Goal: Information Seeking & Learning: Learn about a topic

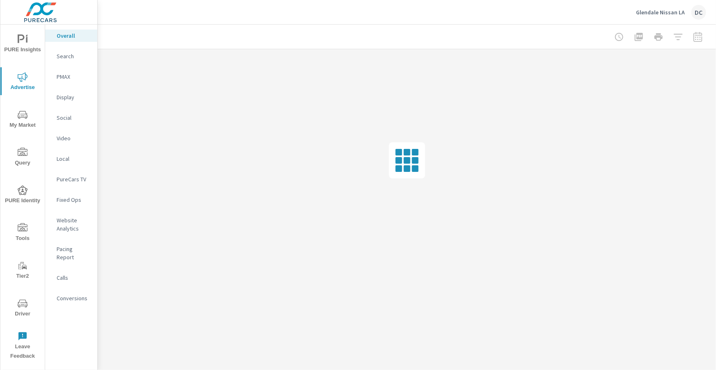
click at [672, 11] on p "Glendale Nissan LA" at bounding box center [660, 12] width 49 height 7
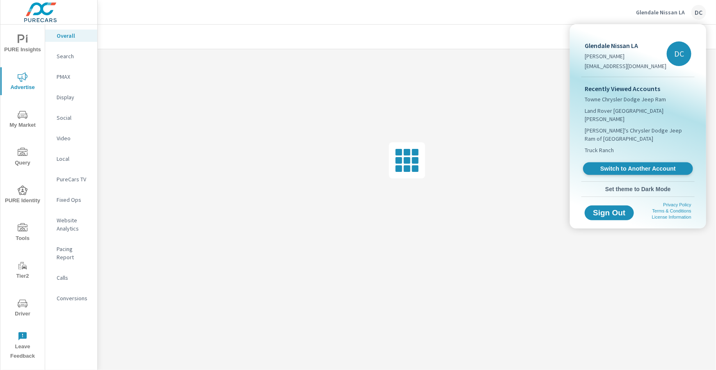
click at [630, 165] on span "Switch to Another Account" at bounding box center [638, 169] width 101 height 8
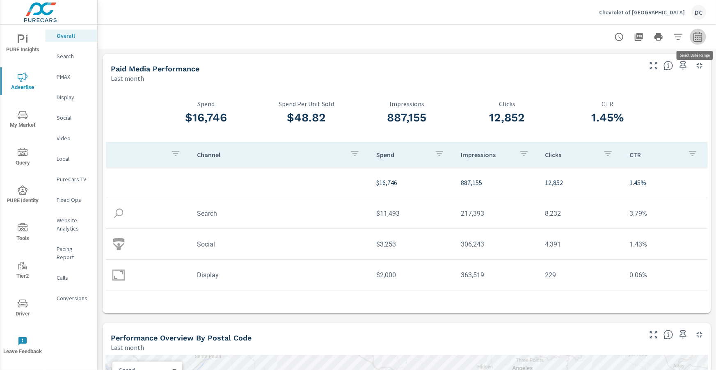
click at [698, 38] on icon "button" at bounding box center [698, 37] width 10 height 10
select select "Last month"
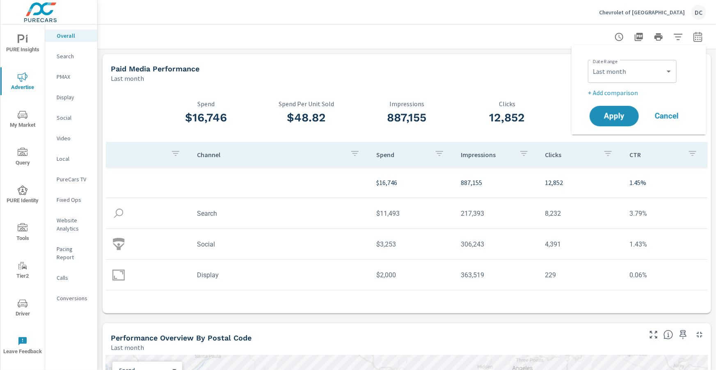
click at [637, 94] on p "+ Add comparison" at bounding box center [640, 93] width 105 height 10
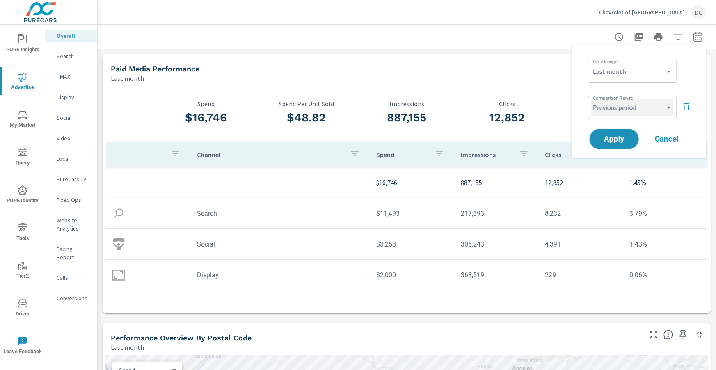
click at [637, 107] on select "Custom Previous period Previous month Previous year" at bounding box center [632, 107] width 82 height 16
click at [591, 99] on select "Custom Previous period Previous month Previous year" at bounding box center [632, 107] width 82 height 16
select select "Previous month"
click at [634, 138] on button "Apply" at bounding box center [614, 138] width 51 height 21
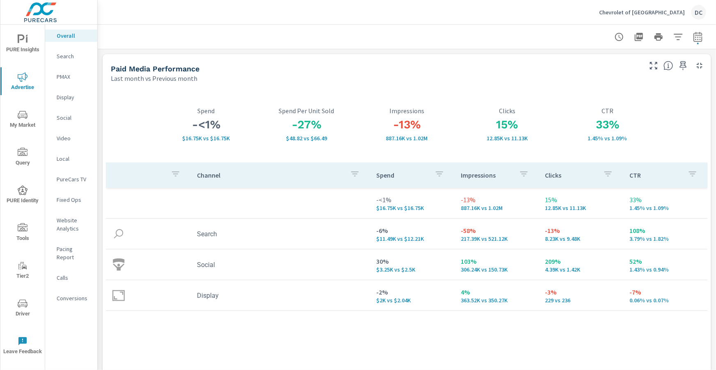
scroll to position [8, 0]
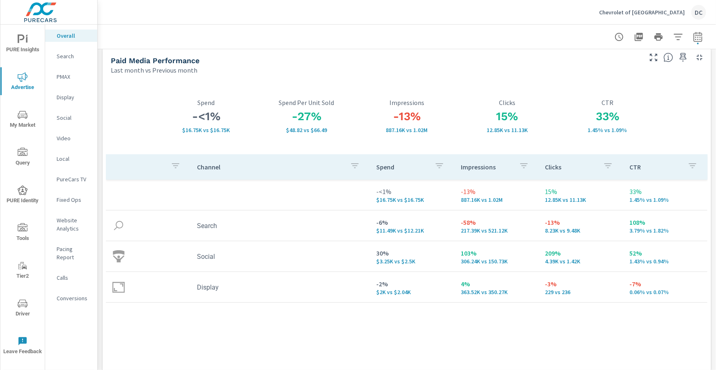
click at [64, 78] on p "PMAX" at bounding box center [74, 77] width 34 height 8
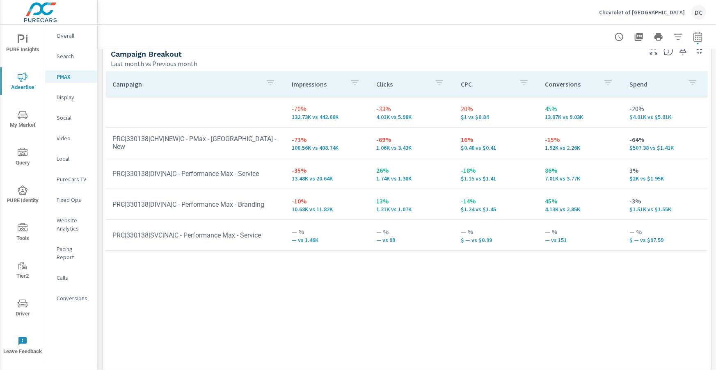
scroll to position [106, 0]
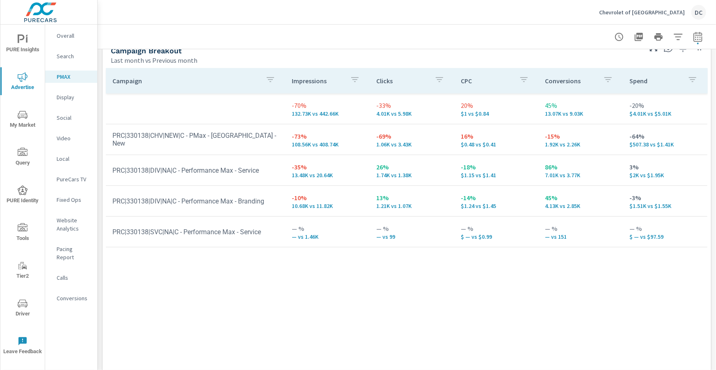
click at [57, 56] on p "Search" at bounding box center [74, 56] width 34 height 8
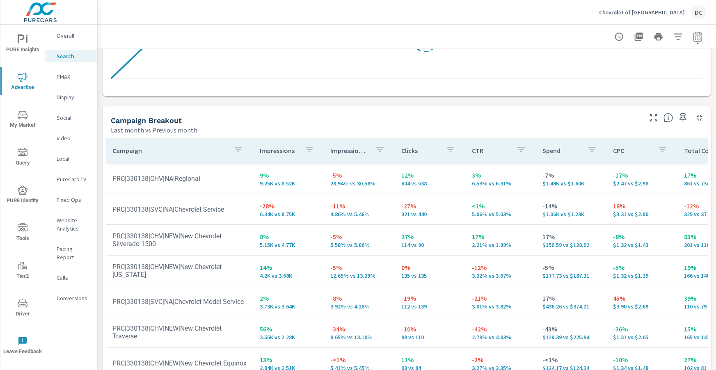
scroll to position [821, 0]
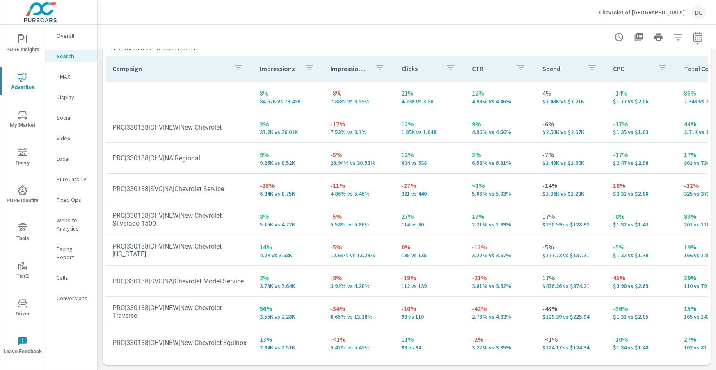
click at [25, 48] on span "PURE Insights" at bounding box center [22, 44] width 39 height 20
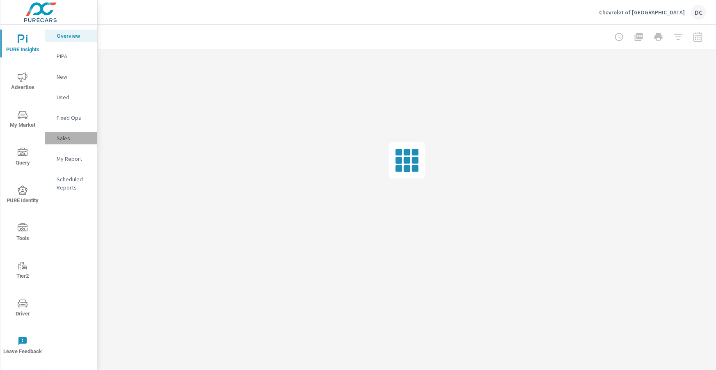
click at [59, 137] on p "Sales" at bounding box center [74, 138] width 34 height 8
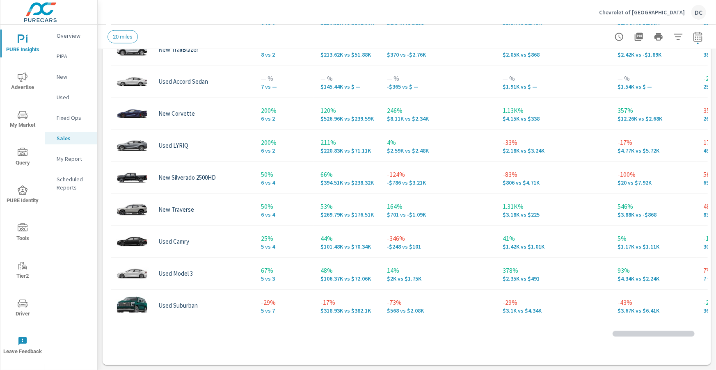
scroll to position [161, 0]
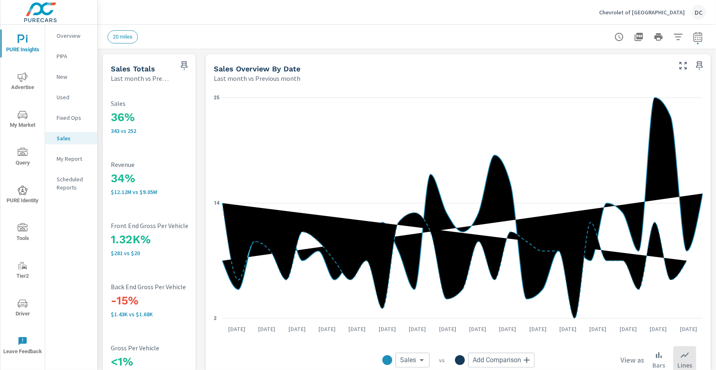
click at [76, 115] on p "Fixed Ops" at bounding box center [74, 118] width 34 height 8
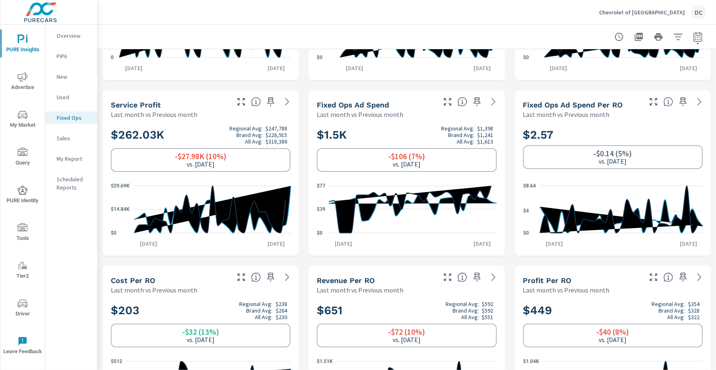
scroll to position [142, 0]
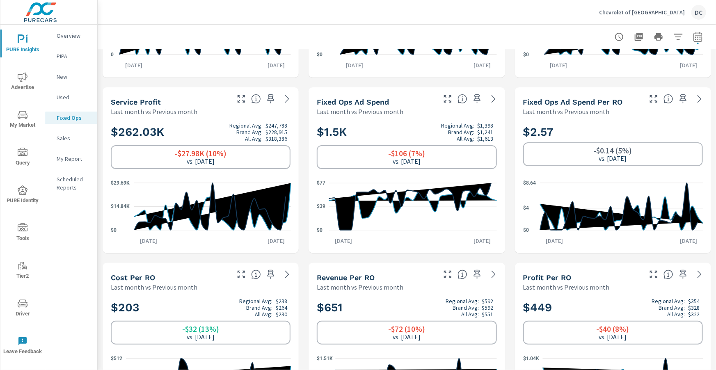
click at [73, 100] on p "Used" at bounding box center [74, 97] width 34 height 8
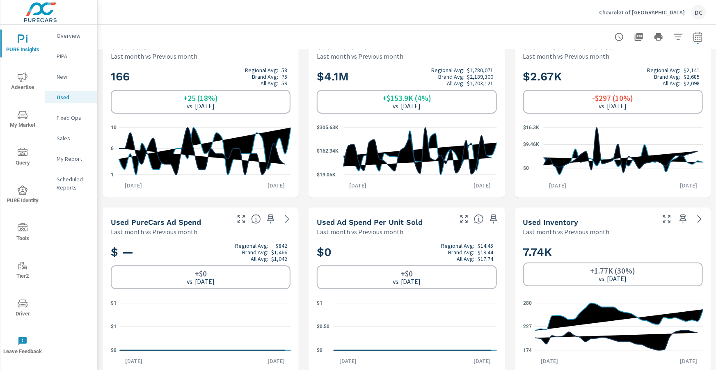
scroll to position [23, 0]
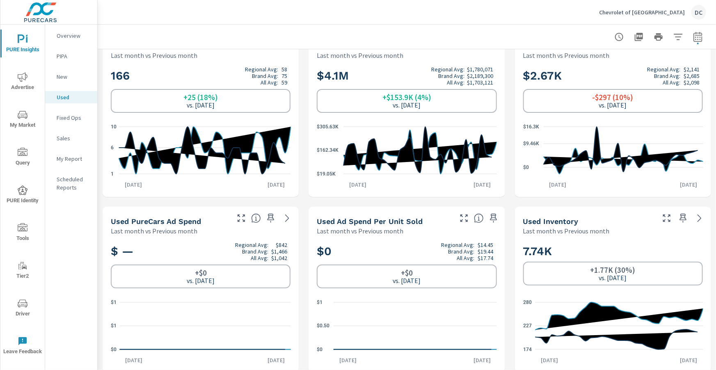
click at [79, 81] on div "New" at bounding box center [71, 77] width 52 height 12
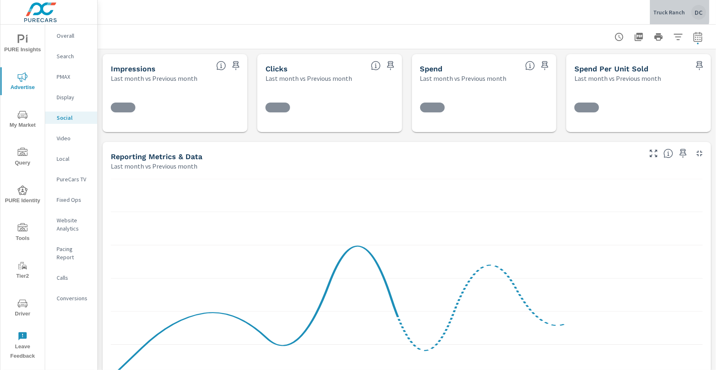
click at [664, 10] on p "Truck Ranch" at bounding box center [669, 12] width 32 height 7
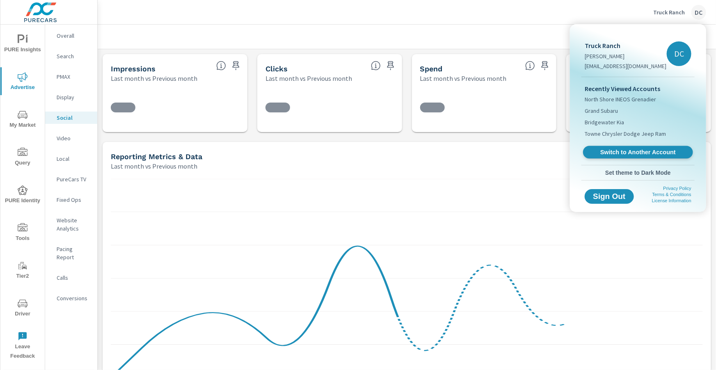
click at [624, 153] on span "Switch to Another Account" at bounding box center [638, 153] width 101 height 8
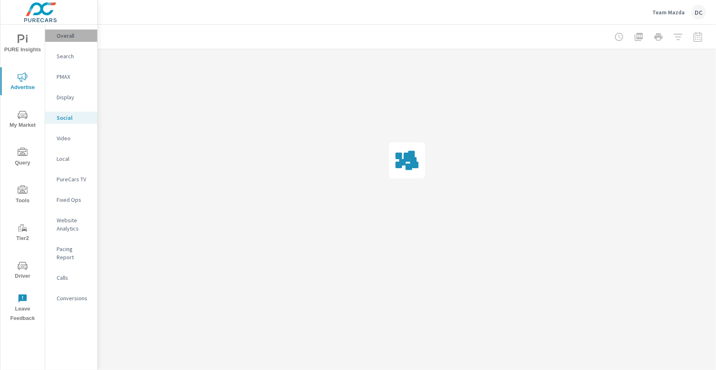
click at [74, 39] on p "Overall" at bounding box center [74, 36] width 34 height 8
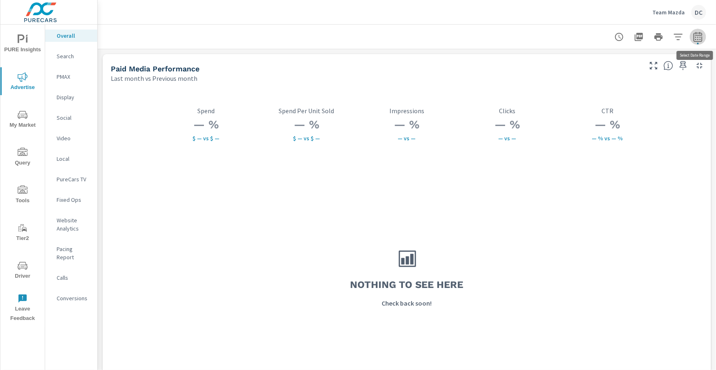
click at [697, 37] on icon "button" at bounding box center [698, 37] width 10 height 10
select select "Last month"
select select "Previous month"
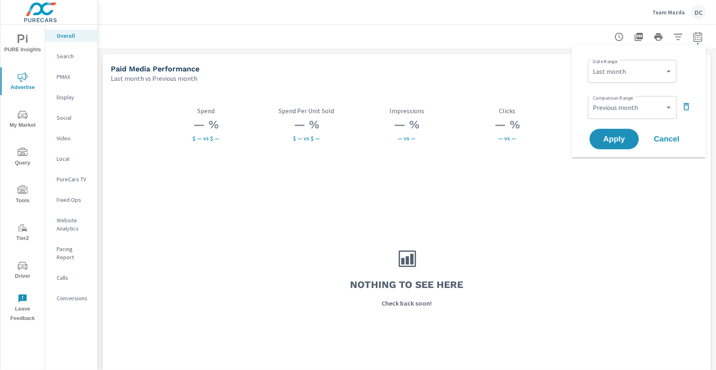
click at [684, 106] on icon "button" at bounding box center [686, 107] width 10 height 10
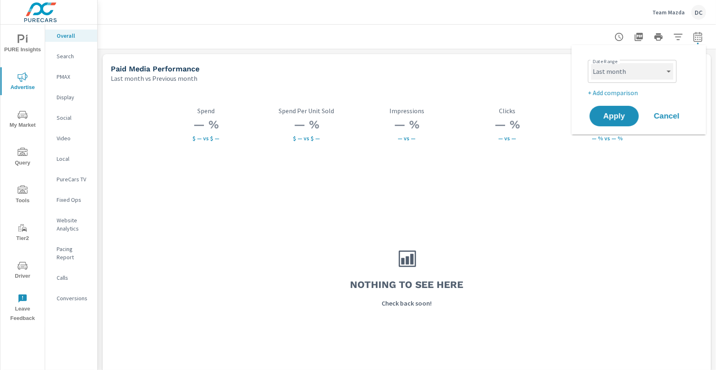
click at [672, 73] on select "Custom [DATE] Last week Last 7 days Last 14 days Last 30 days Last 45 days Last…" at bounding box center [632, 71] width 82 height 16
click at [591, 63] on select "Custom [DATE] Last week Last 7 days Last 14 days Last 30 days Last 45 days Last…" at bounding box center [632, 71] width 82 height 16
select select "Month to date"
click at [622, 109] on button "Apply" at bounding box center [614, 115] width 51 height 21
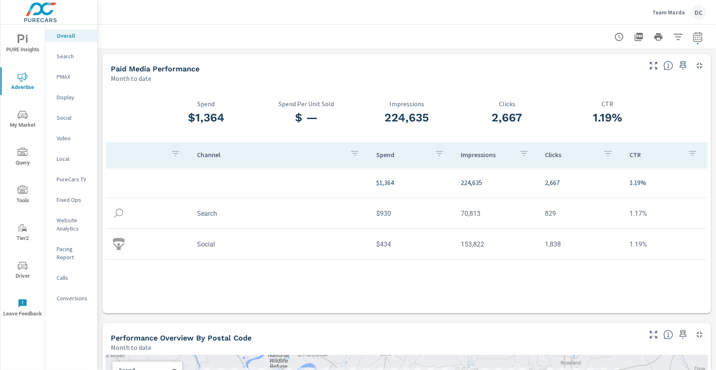
click at [69, 74] on p "PMAX" at bounding box center [74, 77] width 34 height 8
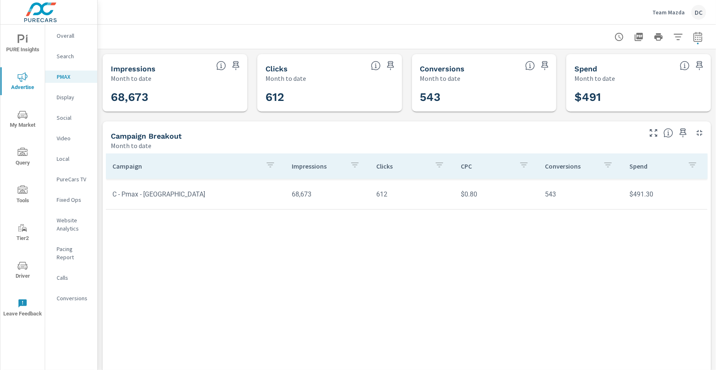
click at [74, 53] on p "Search" at bounding box center [74, 56] width 34 height 8
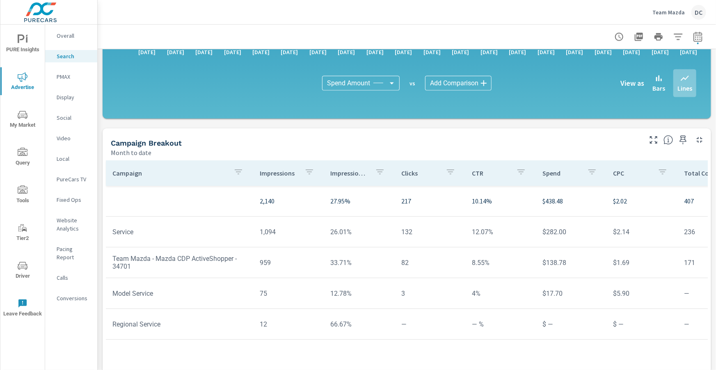
scroll to position [554, 0]
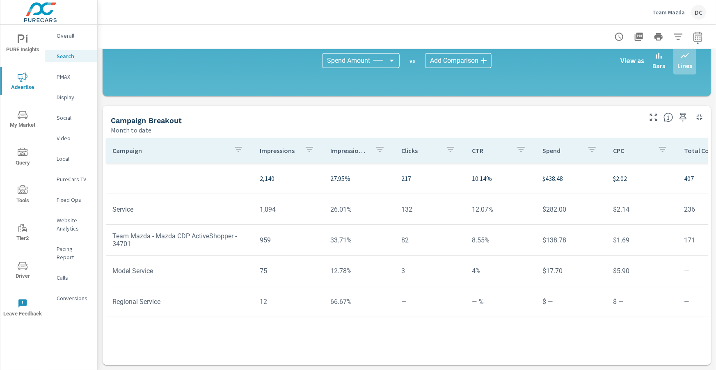
click at [59, 35] on p "Overall" at bounding box center [74, 36] width 34 height 8
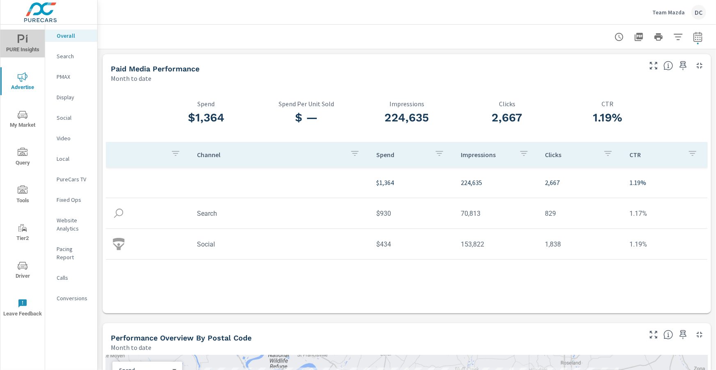
click at [25, 41] on icon "nav menu" at bounding box center [23, 39] width 10 height 10
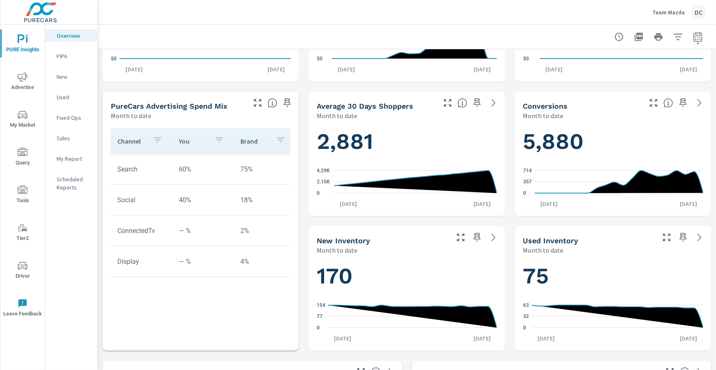
scroll to position [234, 0]
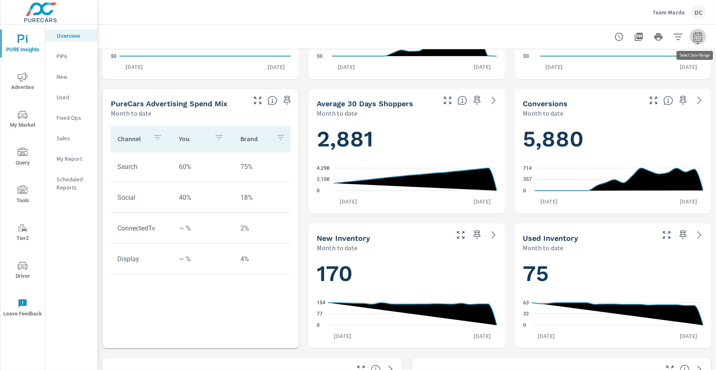
click at [699, 40] on icon "button" at bounding box center [698, 37] width 10 height 10
select select "Month to date"
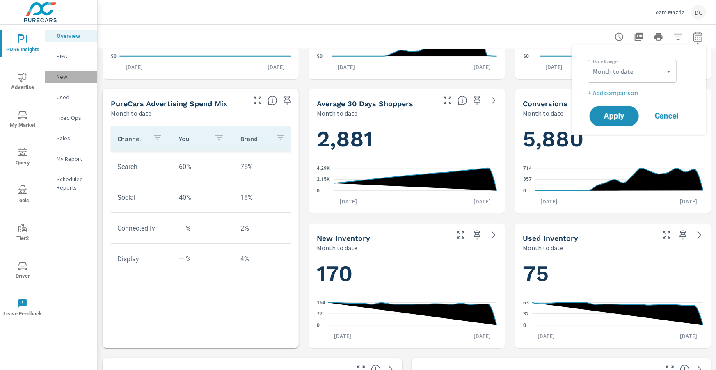
click at [62, 73] on p "New" at bounding box center [74, 77] width 34 height 8
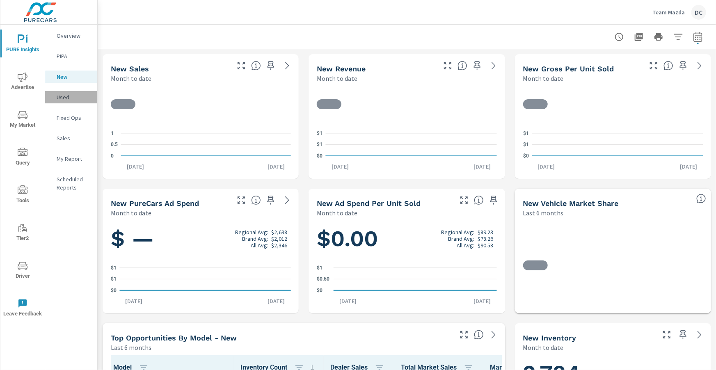
click at [61, 96] on p "Used" at bounding box center [74, 97] width 34 height 8
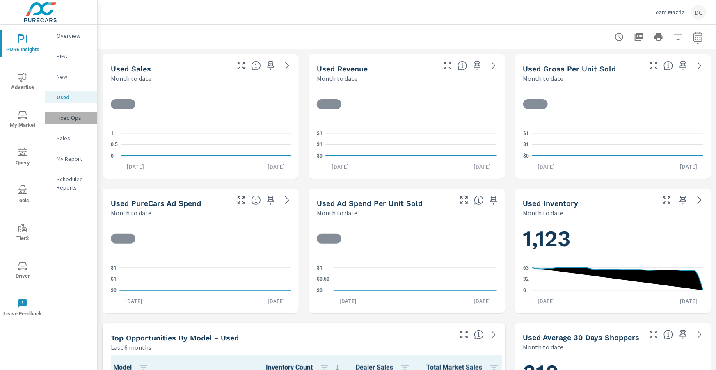
click at [67, 118] on p "Fixed Ops" at bounding box center [74, 118] width 34 height 8
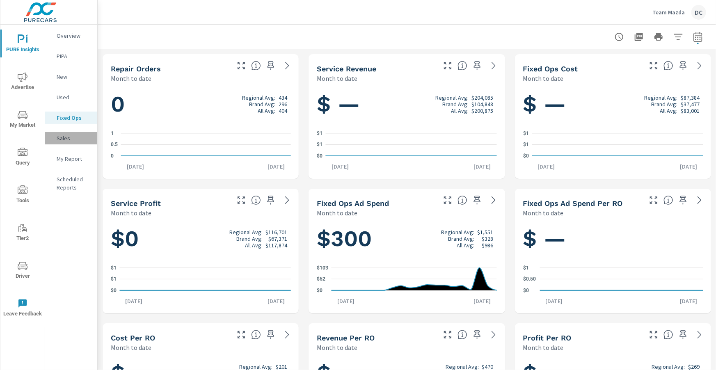
click at [69, 139] on p "Sales" at bounding box center [74, 138] width 34 height 8
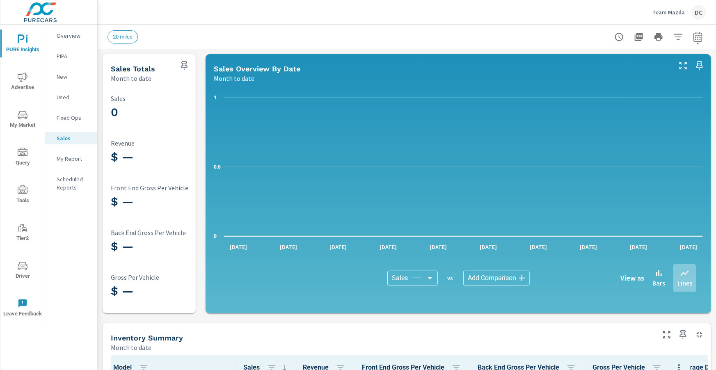
click at [27, 80] on icon "nav menu" at bounding box center [23, 77] width 10 height 10
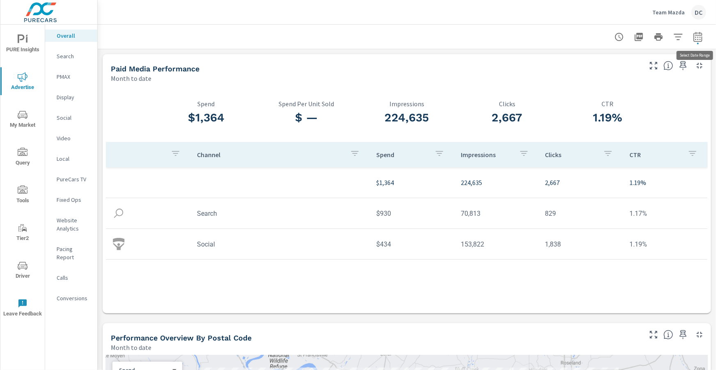
click at [698, 39] on icon "button" at bounding box center [697, 38] width 5 height 3
select select "Month to date"
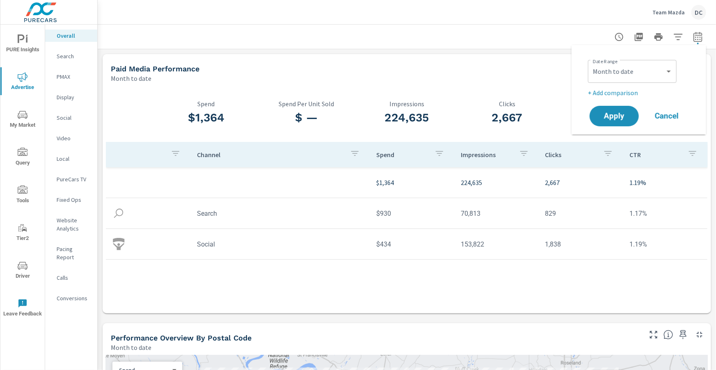
click at [504, 65] on div "Paid Media Performance" at bounding box center [376, 68] width 530 height 9
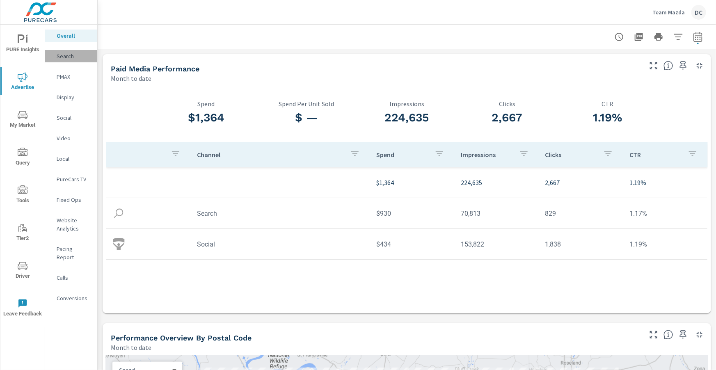
click at [70, 57] on p "Search" at bounding box center [74, 56] width 34 height 8
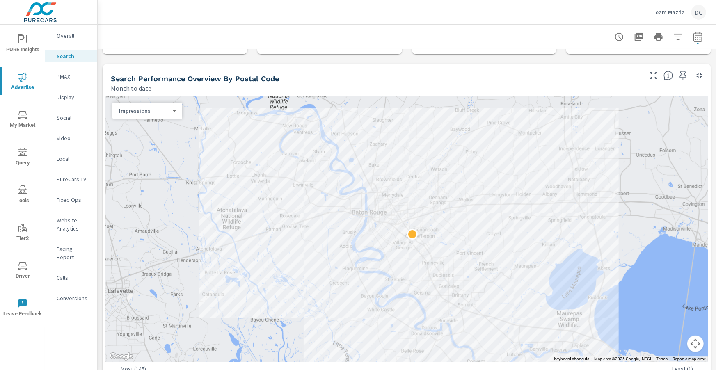
scroll to position [61, 0]
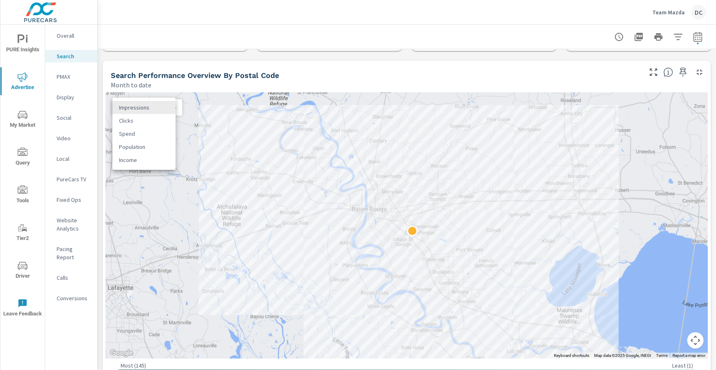
click at [174, 109] on body "PURE Insights Advertise My Market Query Tools Tier2 Driver Leave Feedback Overa…" at bounding box center [358, 185] width 716 height 370
click at [165, 118] on li "Clicks" at bounding box center [143, 120] width 63 height 13
click at [164, 112] on div "Clicks 1 ​" at bounding box center [147, 107] width 70 height 16
click at [166, 110] on body "PURE Insights Advertise My Market Query Tools Tier2 Driver Leave Feedback Overa…" at bounding box center [358, 185] width 716 height 370
click at [162, 122] on li "Spend" at bounding box center [143, 120] width 63 height 13
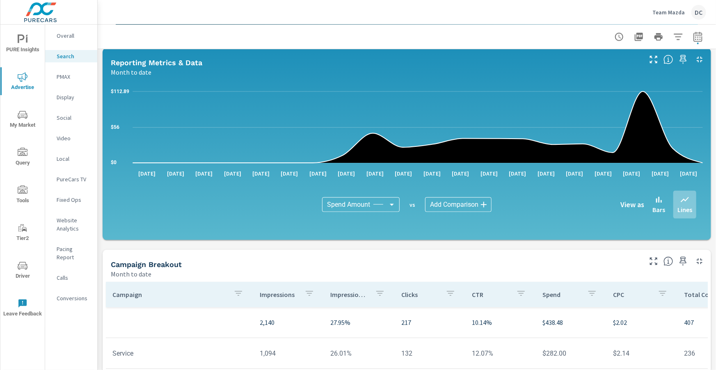
scroll to position [417, 0]
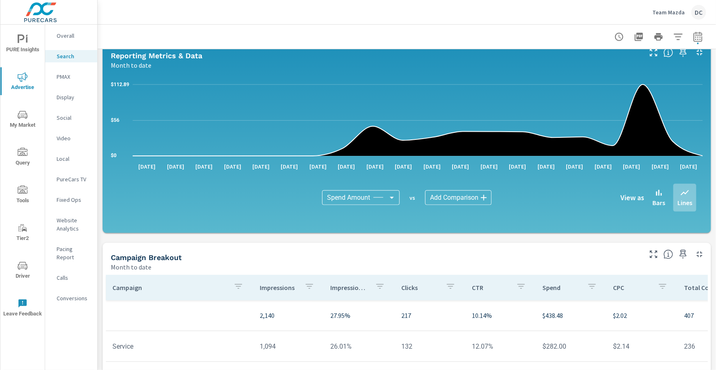
click at [393, 197] on body "PURE Insights Advertise My Market Query Tools Tier2 Driver Leave Feedback Overa…" at bounding box center [358, 185] width 716 height 370
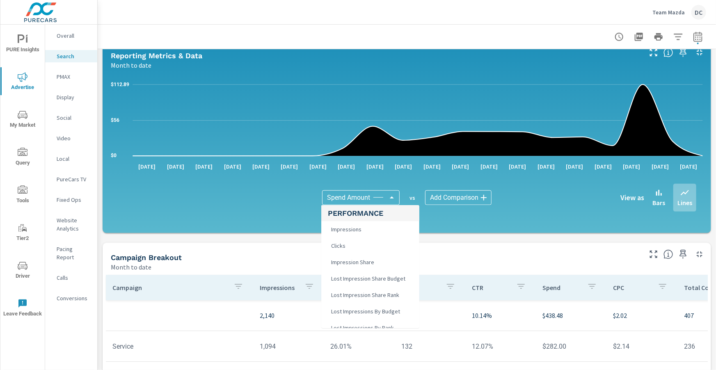
click at [375, 229] on li "Impressions" at bounding box center [370, 229] width 98 height 16
type input "Impressions"
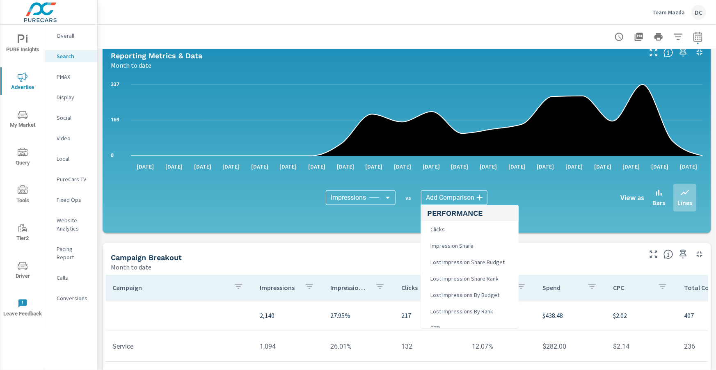
click at [462, 193] on body "PURE Insights Advertise My Market Query Tools Tier2 Driver Leave Feedback Overa…" at bounding box center [358, 185] width 716 height 370
click at [477, 231] on li "Clicks" at bounding box center [470, 229] width 98 height 16
type input "Clicks"
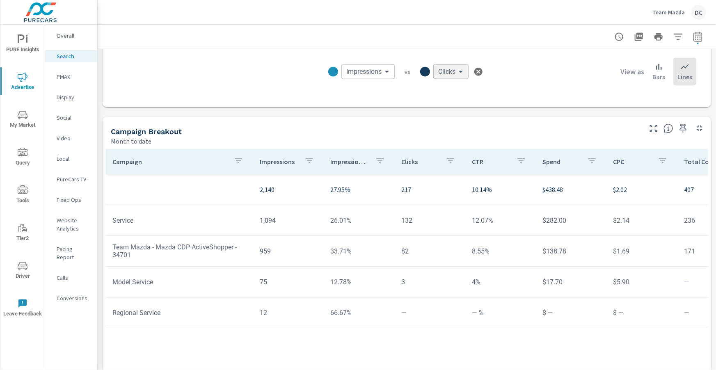
scroll to position [554, 0]
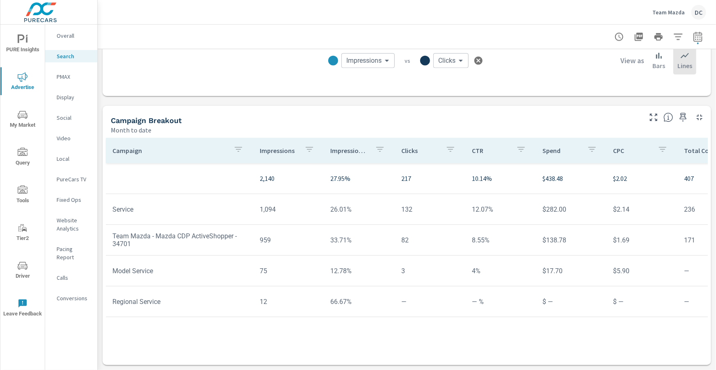
click at [60, 79] on p "PMAX" at bounding box center [74, 77] width 34 height 8
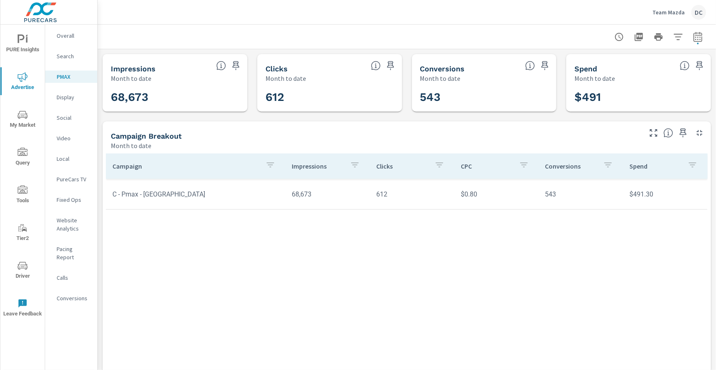
click at [70, 119] on p "Social" at bounding box center [74, 118] width 34 height 8
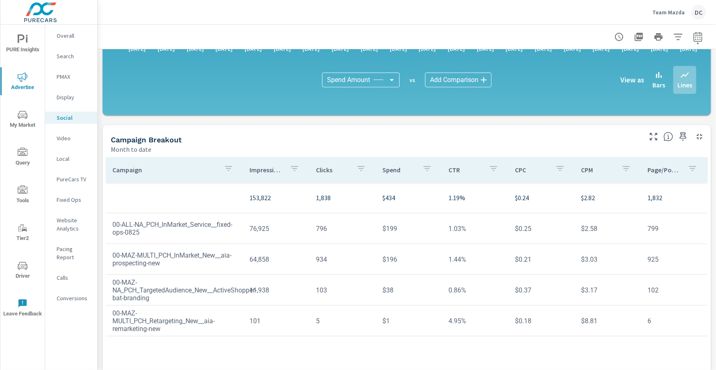
scroll to position [201, 0]
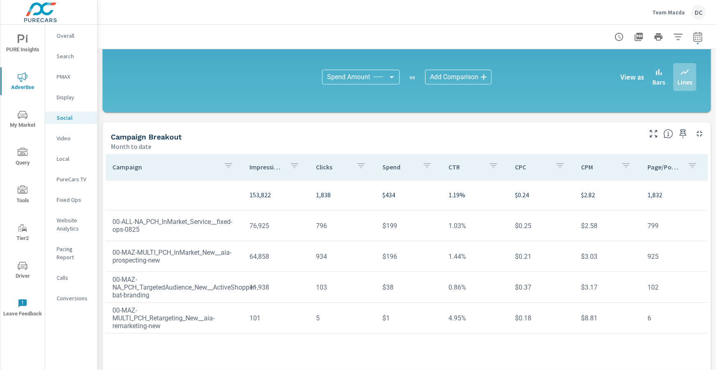
click at [63, 78] on p "PMAX" at bounding box center [74, 77] width 34 height 8
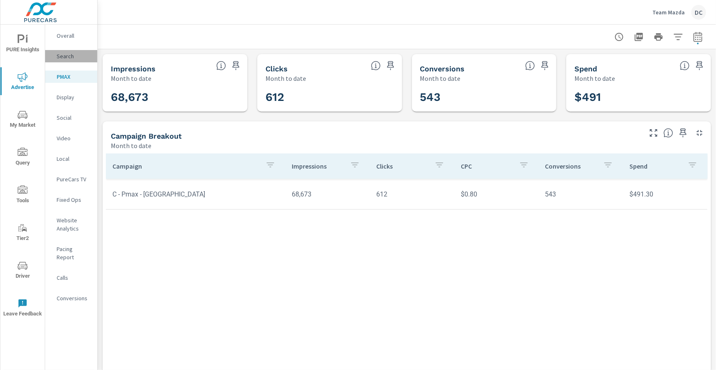
click at [66, 57] on p "Search" at bounding box center [74, 56] width 34 height 8
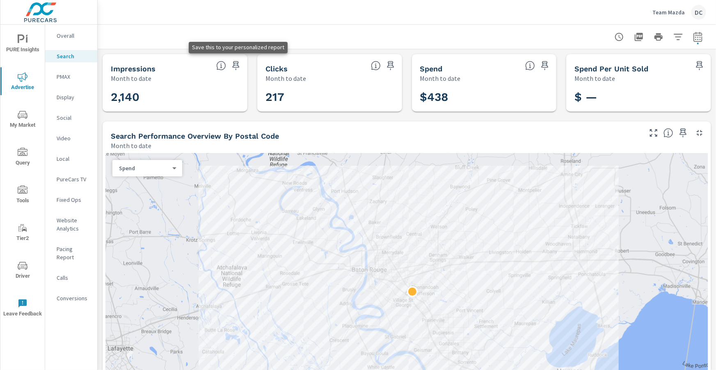
click at [236, 66] on icon "button" at bounding box center [236, 66] width 10 height 10
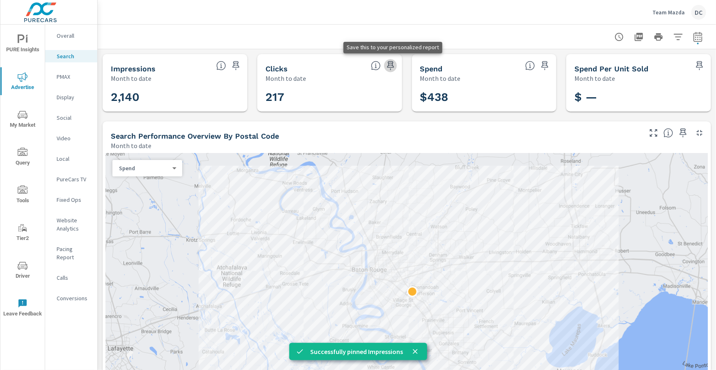
click at [390, 68] on icon "button" at bounding box center [391, 66] width 10 height 10
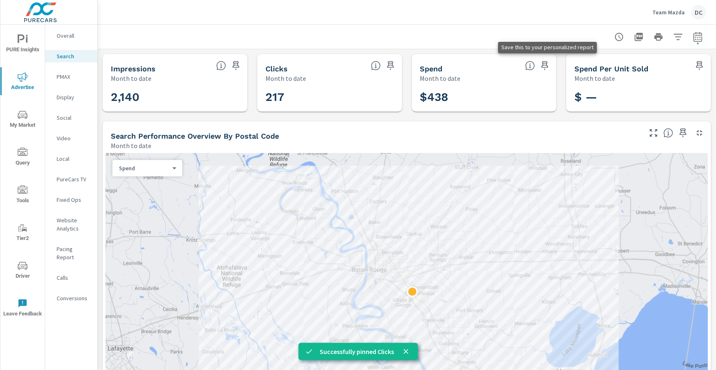
click at [548, 63] on icon "button" at bounding box center [545, 66] width 10 height 10
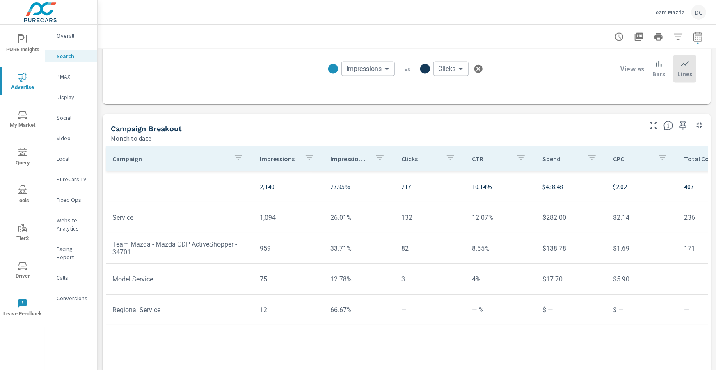
scroll to position [554, 0]
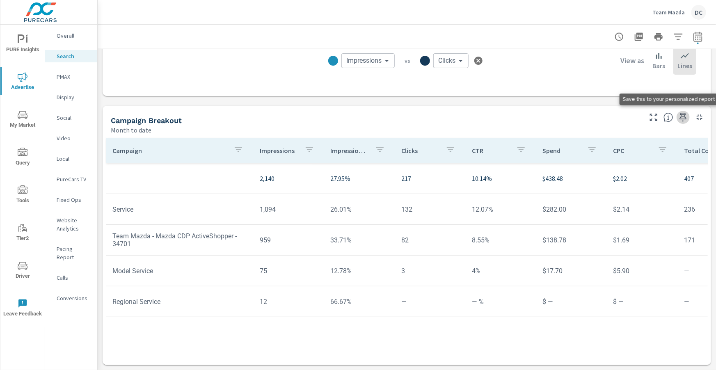
click at [683, 115] on icon "button" at bounding box center [683, 117] width 10 height 10
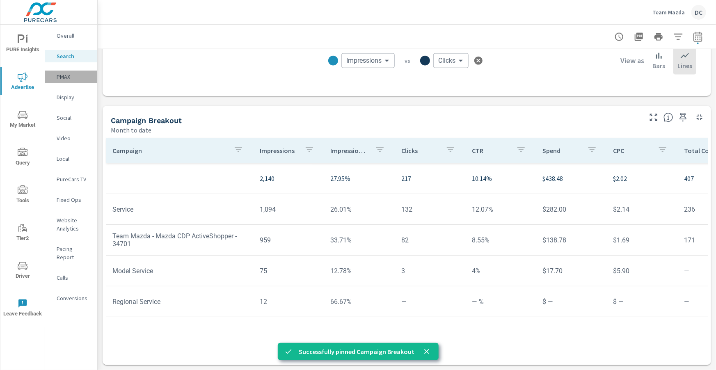
click at [64, 76] on p "PMAX" at bounding box center [74, 77] width 34 height 8
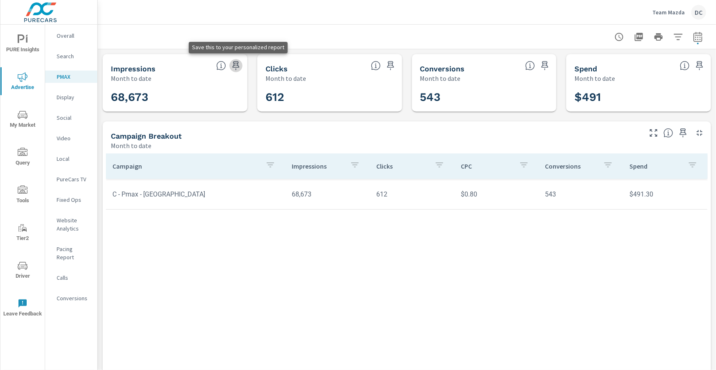
click at [232, 67] on icon "button" at bounding box center [236, 66] width 10 height 10
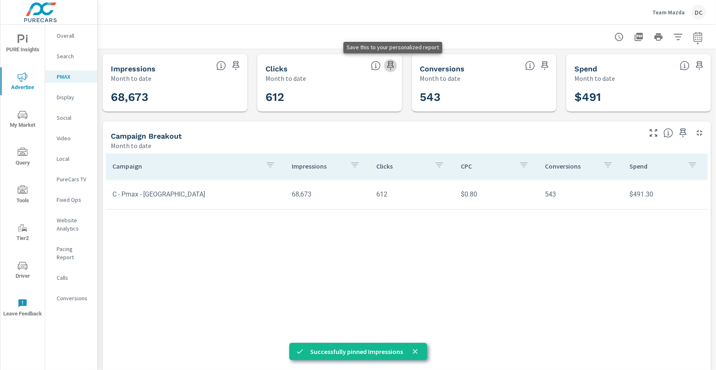
click at [392, 66] on icon "button" at bounding box center [391, 66] width 10 height 10
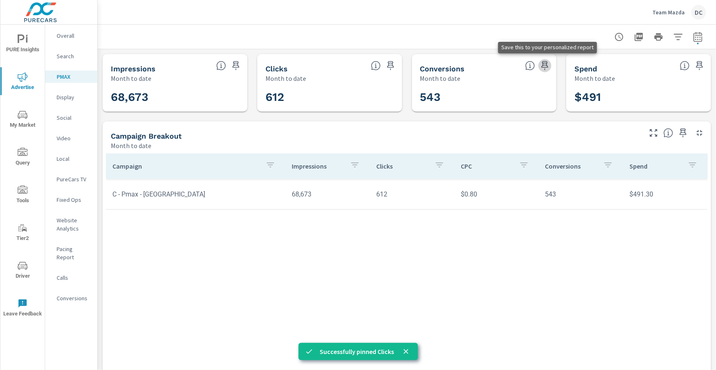
drag, startPoint x: 546, startPoint y: 64, endPoint x: 534, endPoint y: 61, distance: 12.3
click at [546, 64] on icon "button" at bounding box center [545, 66] width 10 height 10
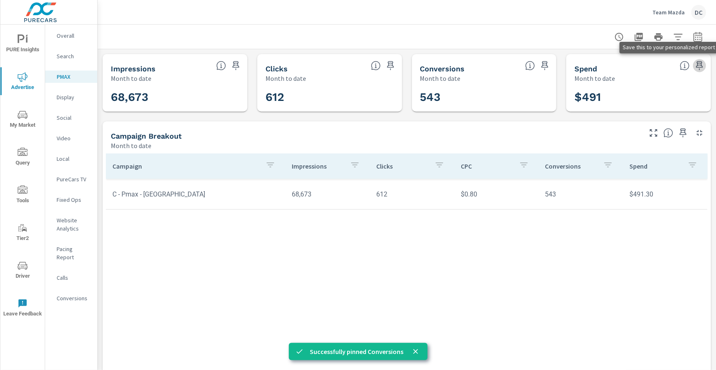
click at [703, 64] on icon "button" at bounding box center [700, 66] width 10 height 10
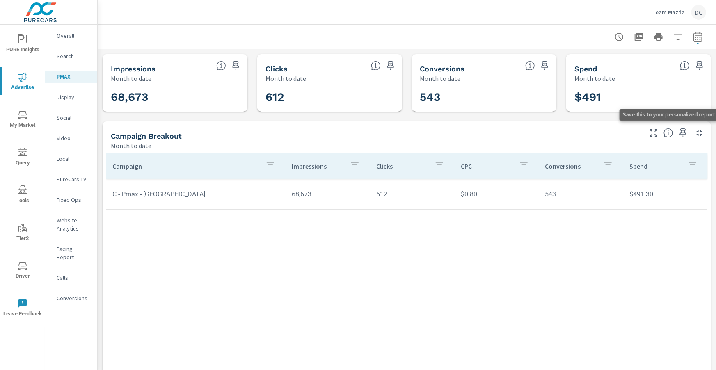
click at [684, 130] on icon "button" at bounding box center [683, 132] width 7 height 9
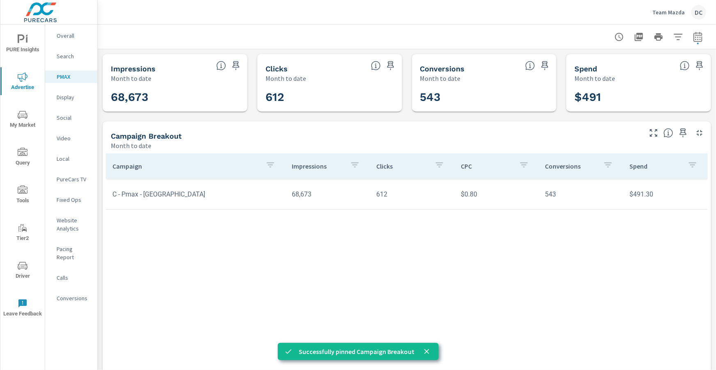
click at [69, 116] on p "Social" at bounding box center [74, 118] width 34 height 8
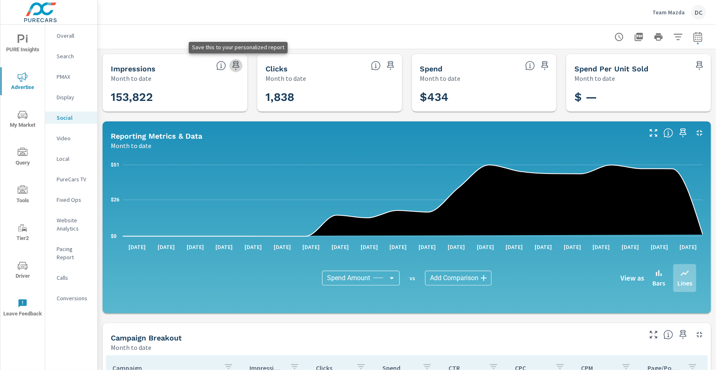
click at [235, 67] on icon "button" at bounding box center [235, 65] width 7 height 9
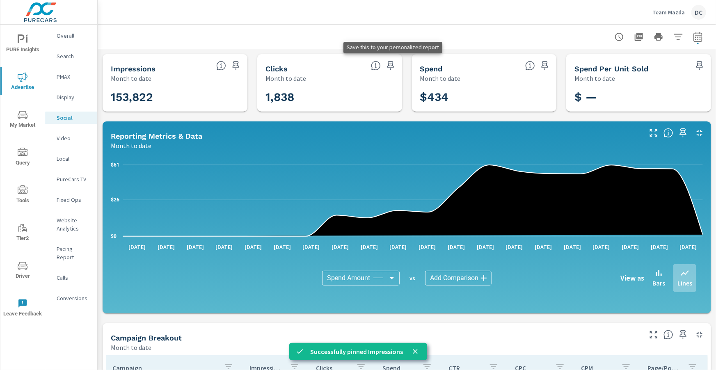
click at [393, 66] on icon "button" at bounding box center [391, 66] width 10 height 10
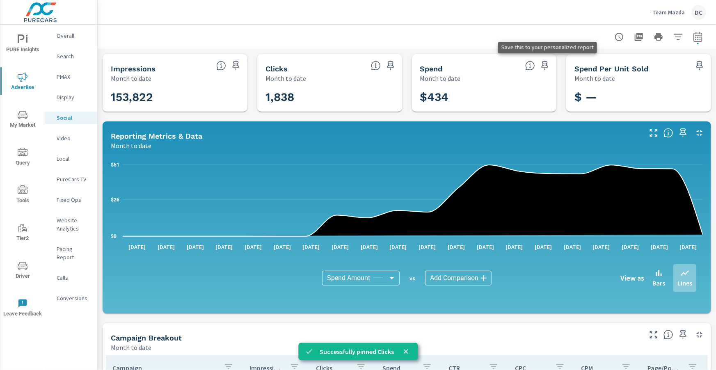
click at [547, 65] on icon "button" at bounding box center [545, 65] width 7 height 9
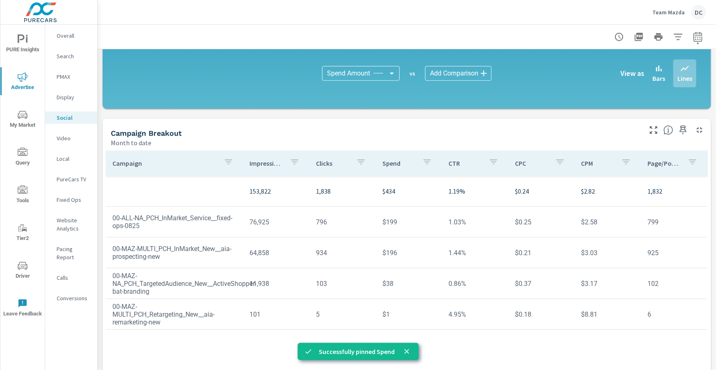
scroll to position [217, 0]
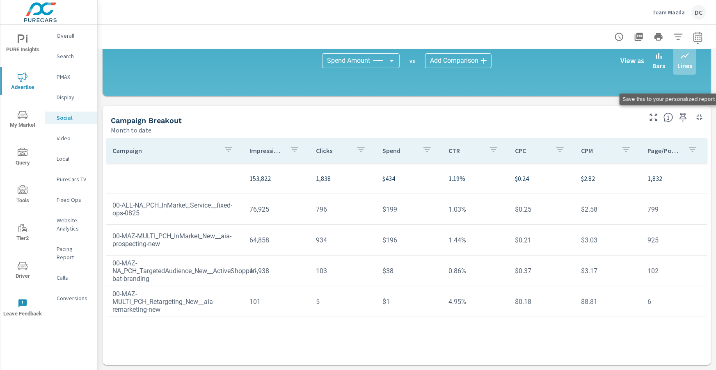
click at [684, 115] on icon "button" at bounding box center [683, 117] width 10 height 10
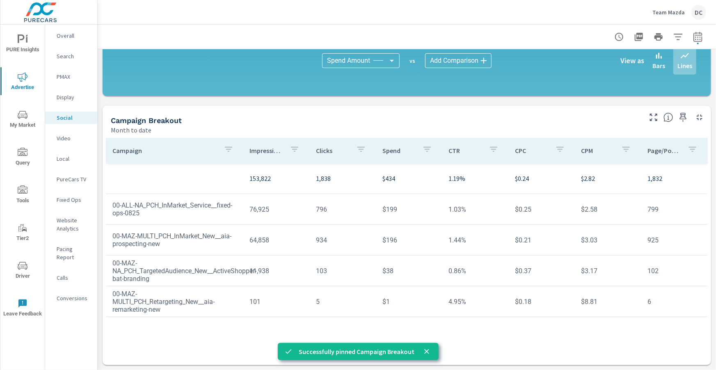
click at [21, 48] on span "PURE Insights" at bounding box center [22, 44] width 39 height 20
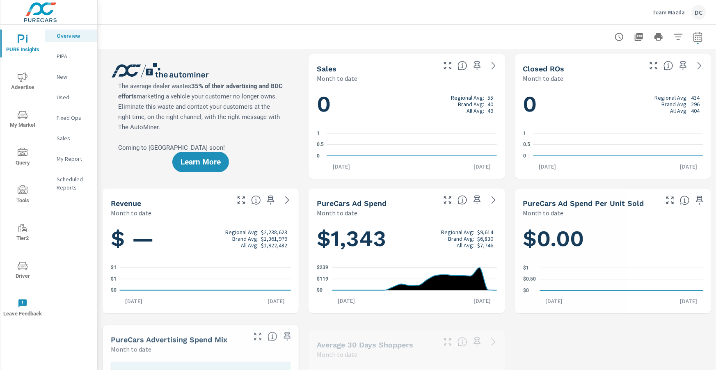
click at [71, 157] on p "My Report" at bounding box center [74, 159] width 34 height 8
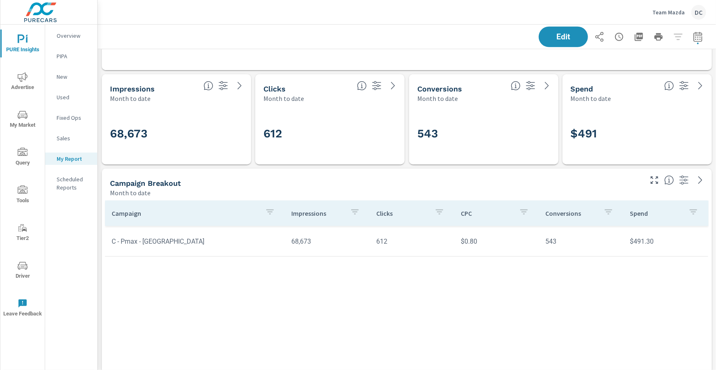
scroll to position [458, 0]
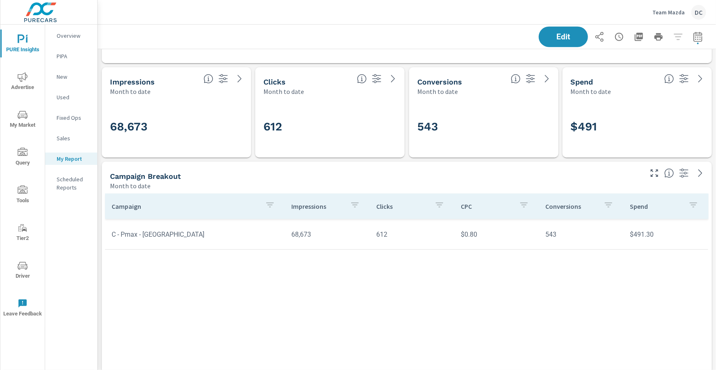
click at [623, 38] on icon "button" at bounding box center [619, 37] width 10 height 10
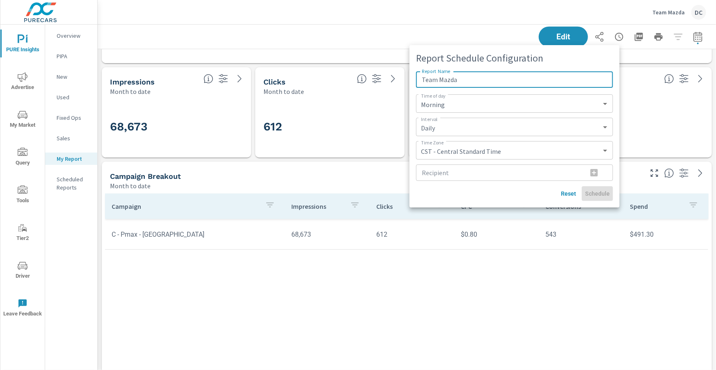
type input "Team Mazda"
click at [594, 126] on select "Daily Weekly Monthly" at bounding box center [514, 127] width 190 height 12
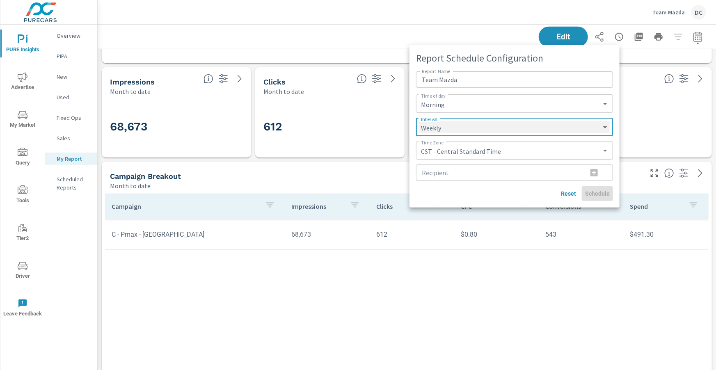
click at [419, 121] on select "Daily Weekly Monthly" at bounding box center [514, 127] width 190 height 12
select select "Weekly"
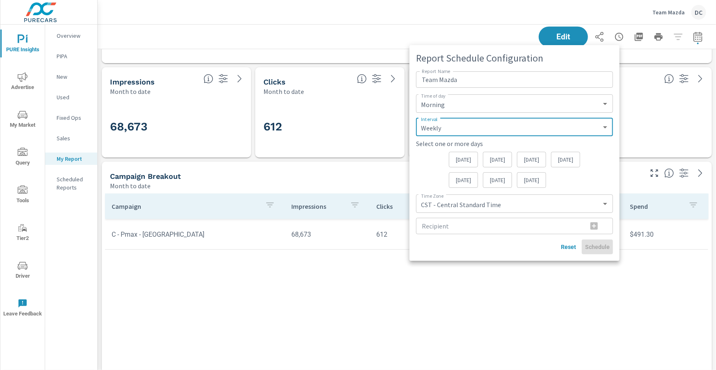
click at [490, 162] on p "[DATE]" at bounding box center [497, 159] width 15 height 8
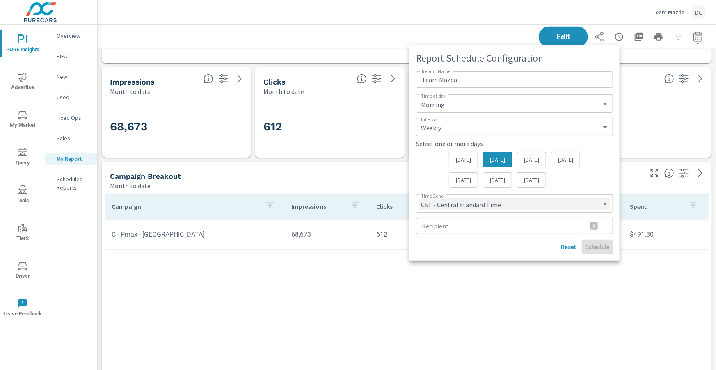
click at [526, 202] on select "CST - Central Standard Time CDT - Central Daylight Time EST - Eastern Standard …" at bounding box center [514, 204] width 190 height 12
click at [419, 198] on select "CST - Central Standard Time CDT - Central Daylight Time EST - Eastern Standard …" at bounding box center [514, 204] width 190 height 12
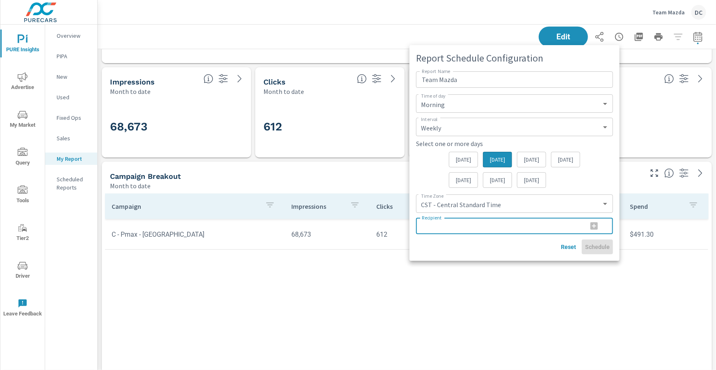
click at [502, 224] on input "Recipient" at bounding box center [498, 226] width 165 height 16
click at [265, 50] on div at bounding box center [358, 185] width 716 height 370
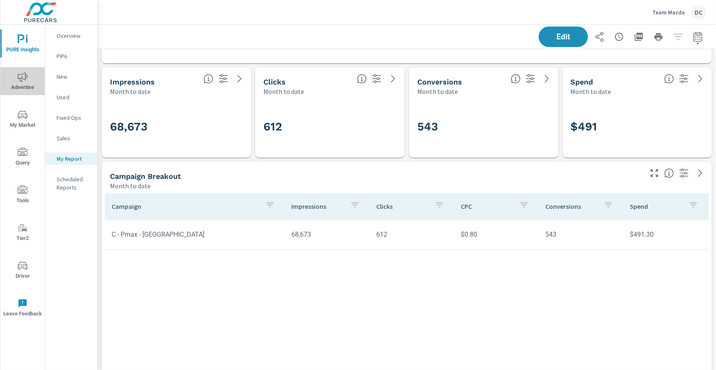
click at [29, 80] on span "Advertise" at bounding box center [22, 82] width 39 height 20
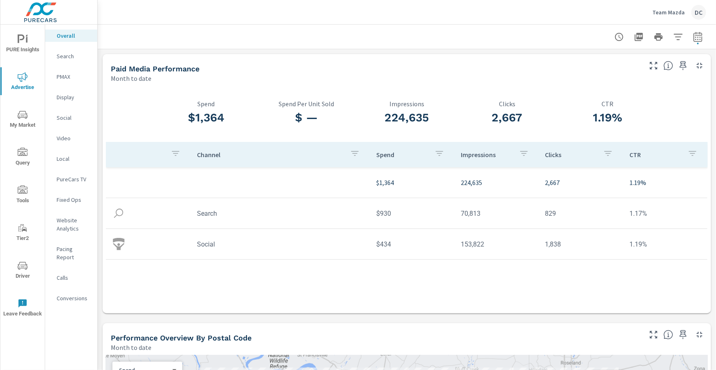
click at [22, 116] on icon "nav menu" at bounding box center [23, 115] width 10 height 10
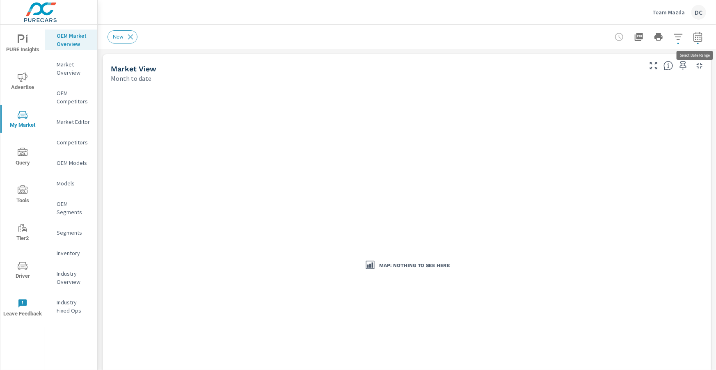
click at [696, 40] on icon "button" at bounding box center [698, 37] width 10 height 10
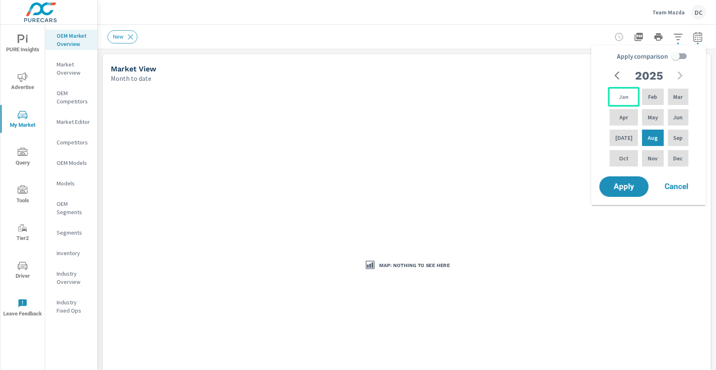
click at [620, 96] on p "Jan" at bounding box center [623, 97] width 9 height 8
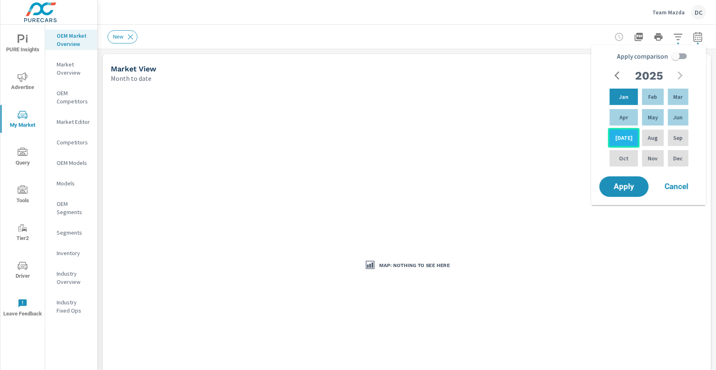
click at [622, 132] on div "[DATE]" at bounding box center [624, 138] width 32 height 20
click at [632, 192] on button "Apply" at bounding box center [624, 186] width 51 height 21
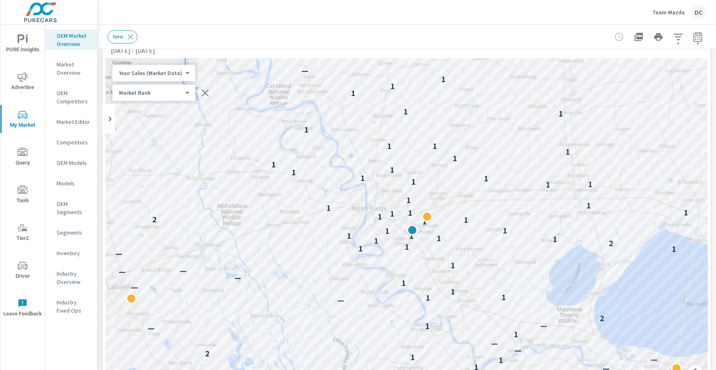
scroll to position [21, 0]
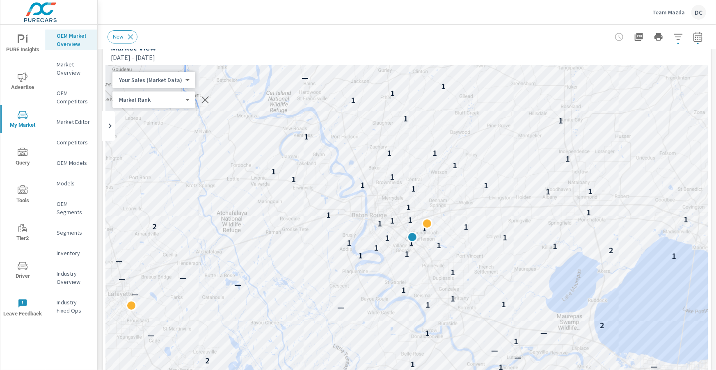
click at [23, 77] on icon "nav menu" at bounding box center [23, 77] width 10 height 10
